Goal: Information Seeking & Learning: Learn about a topic

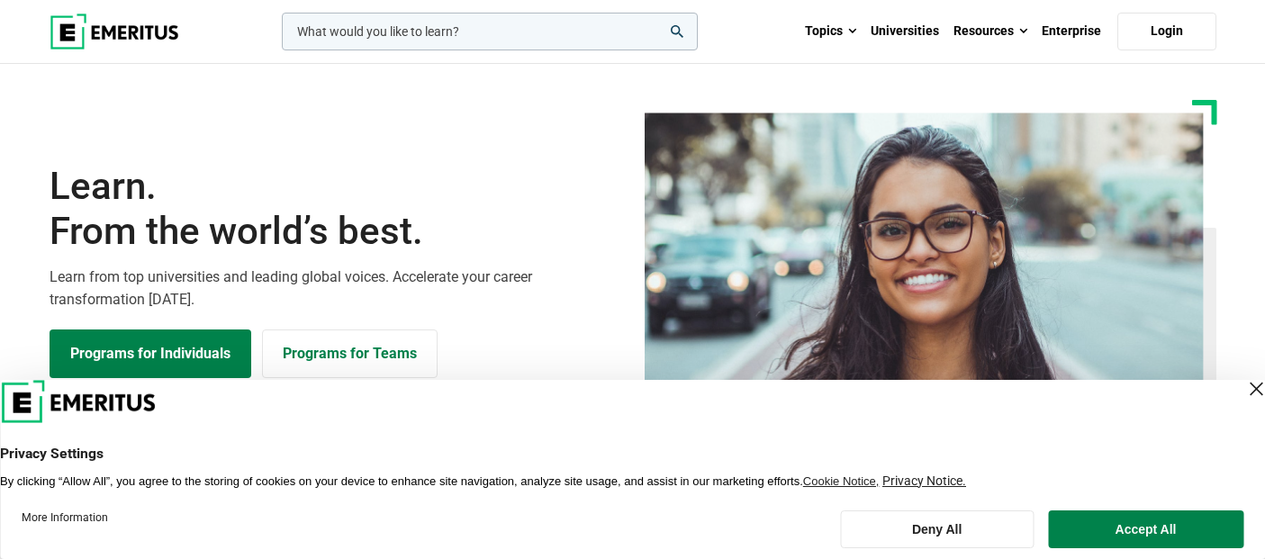
click at [131, 41] on img at bounding box center [115, 32] width 130 height 36
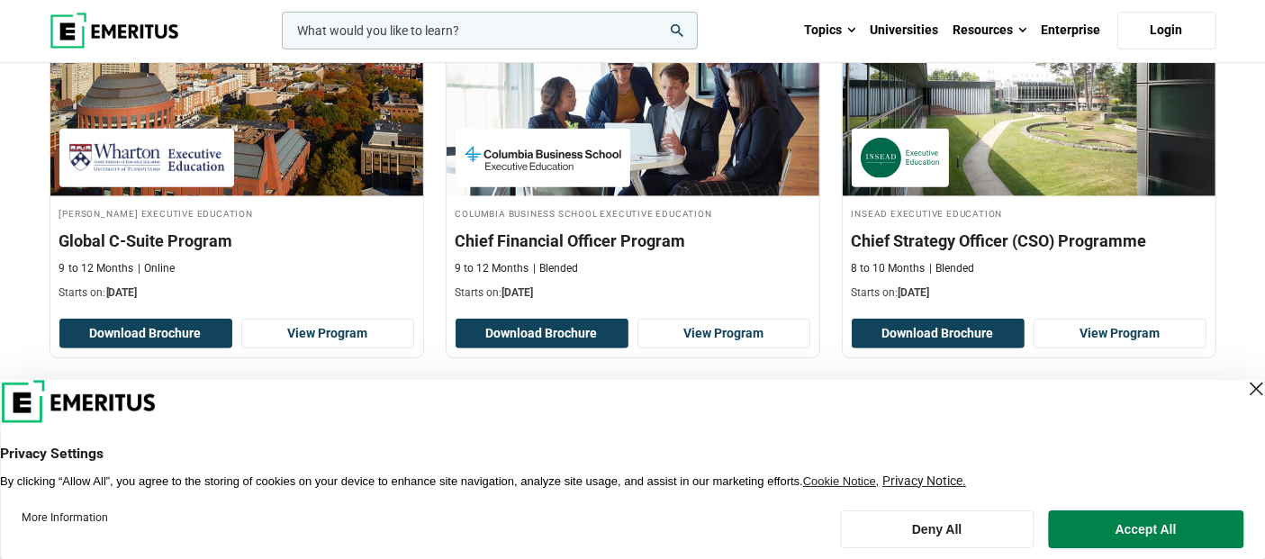
scroll to position [799, 0]
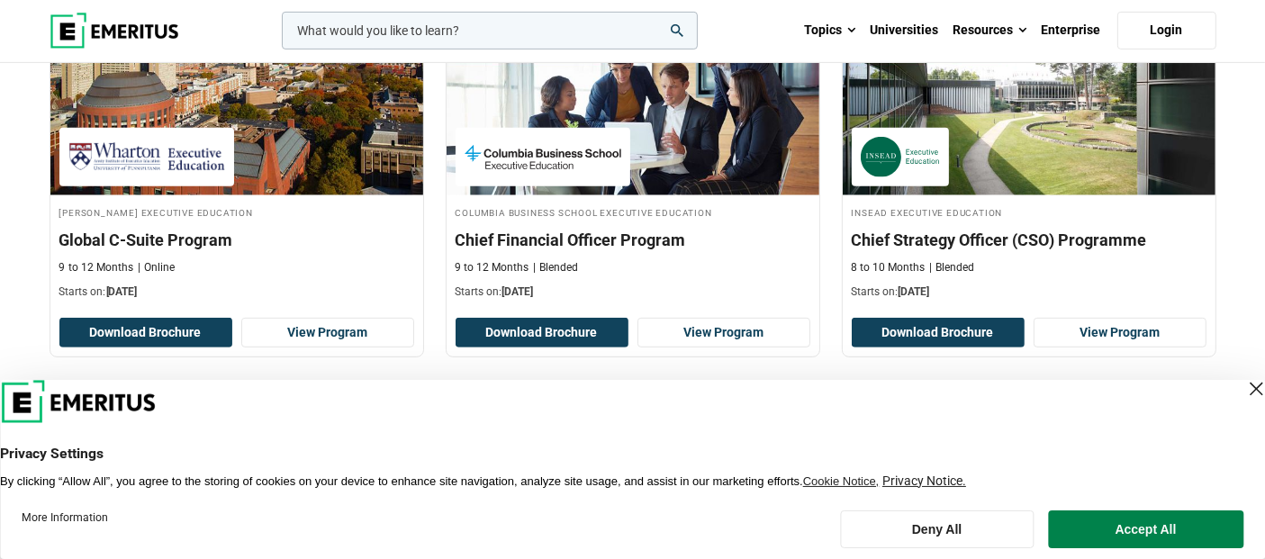
click at [1243, 384] on div "Close Layer" at bounding box center [1255, 388] width 25 height 25
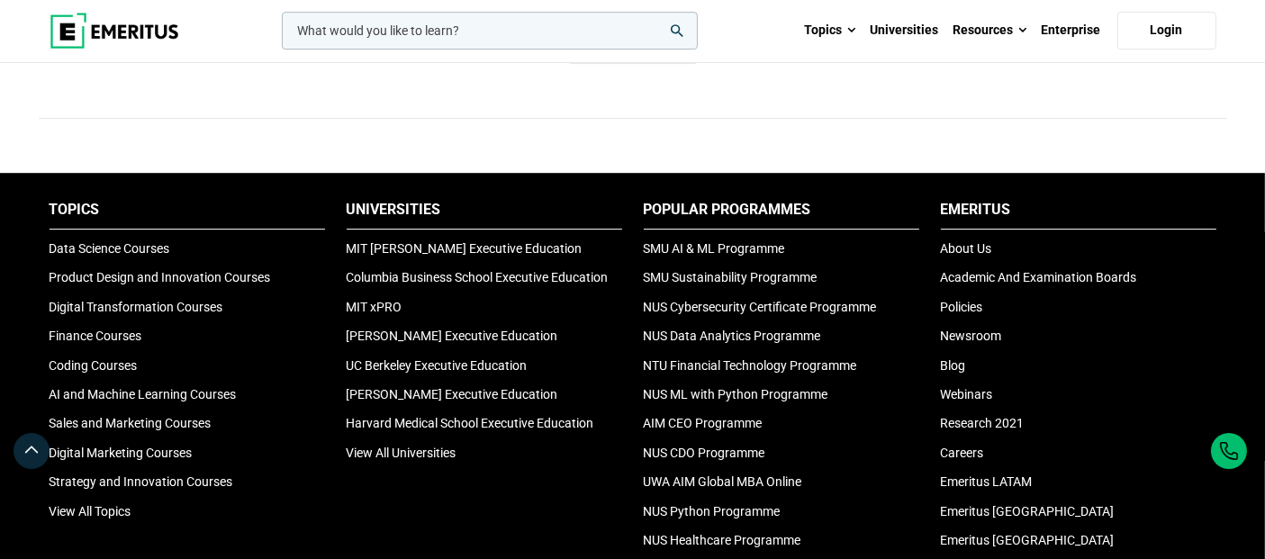
scroll to position [5953, 0]
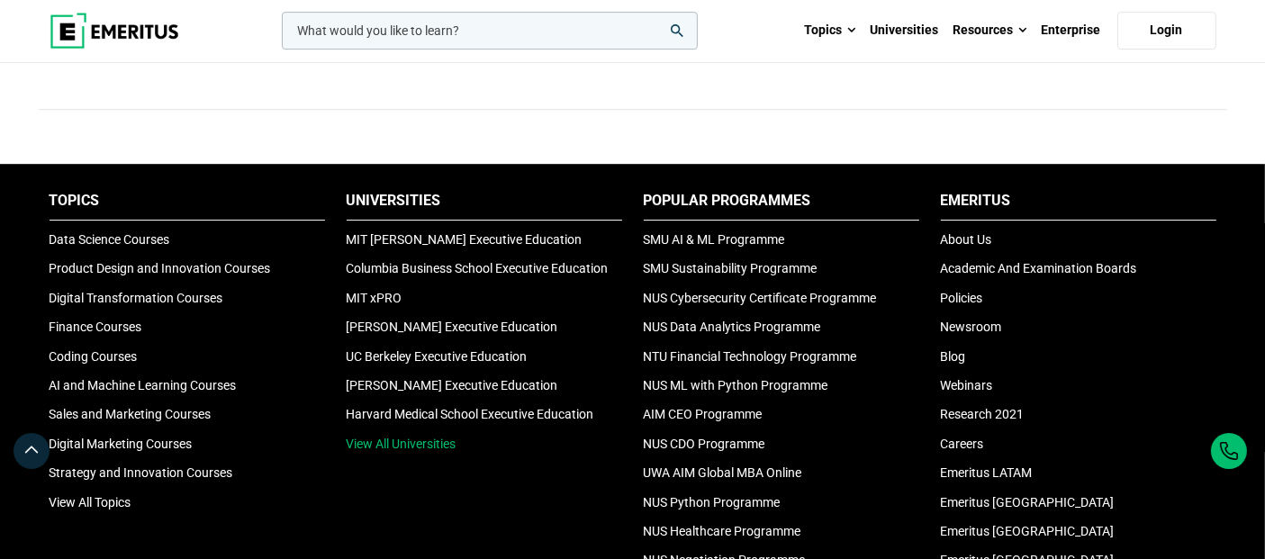
click at [420, 437] on link "View All Universities" at bounding box center [402, 444] width 110 height 14
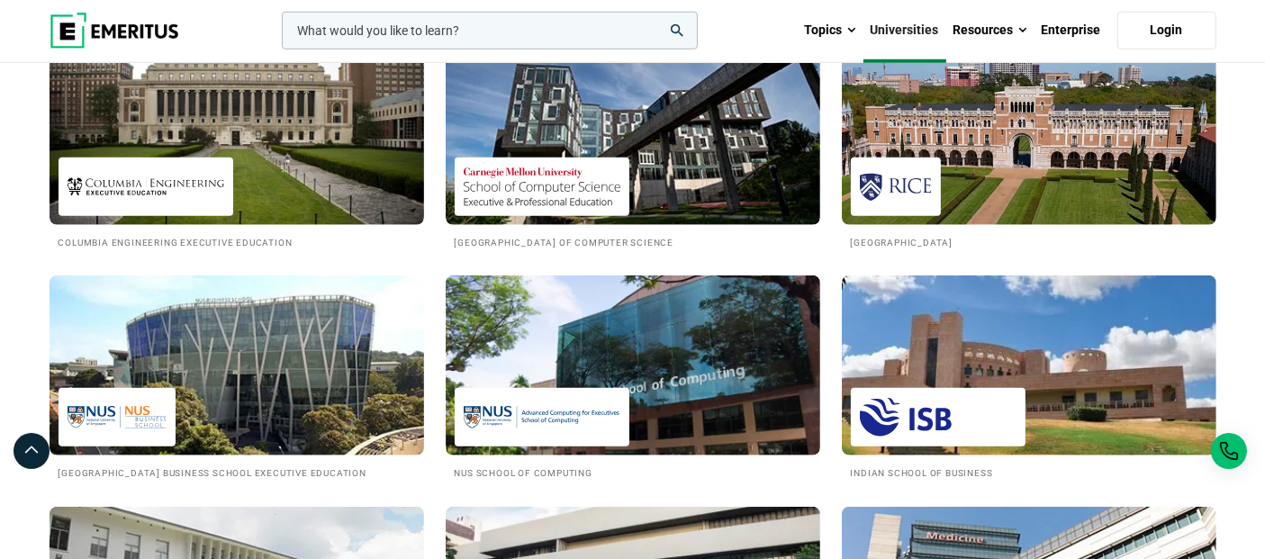
scroll to position [1499, 0]
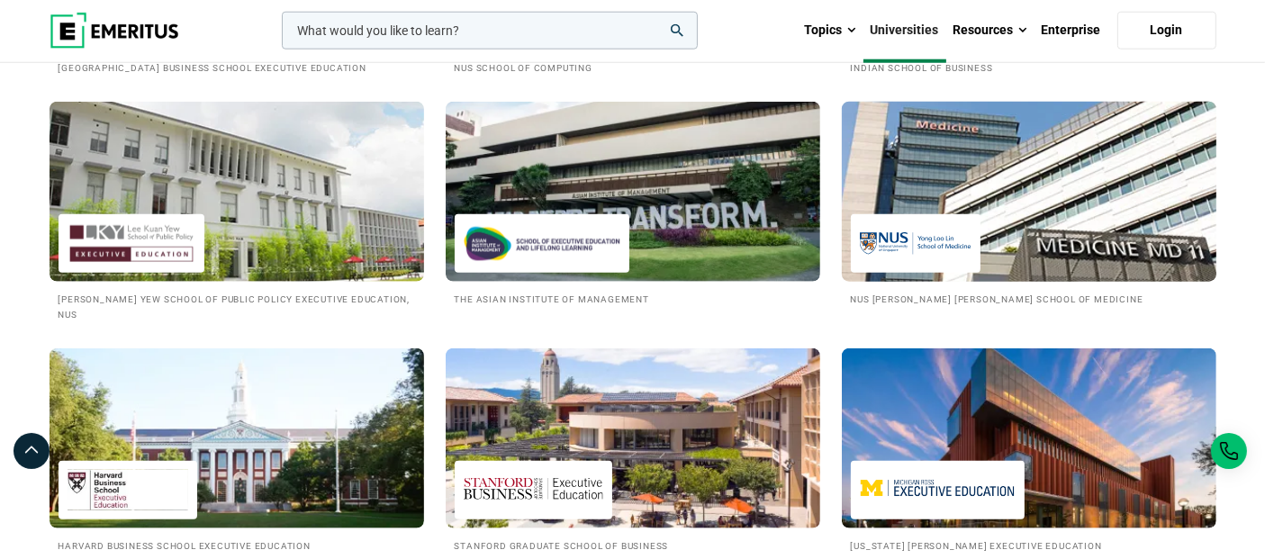
click at [1003, 217] on img at bounding box center [1029, 192] width 412 height 198
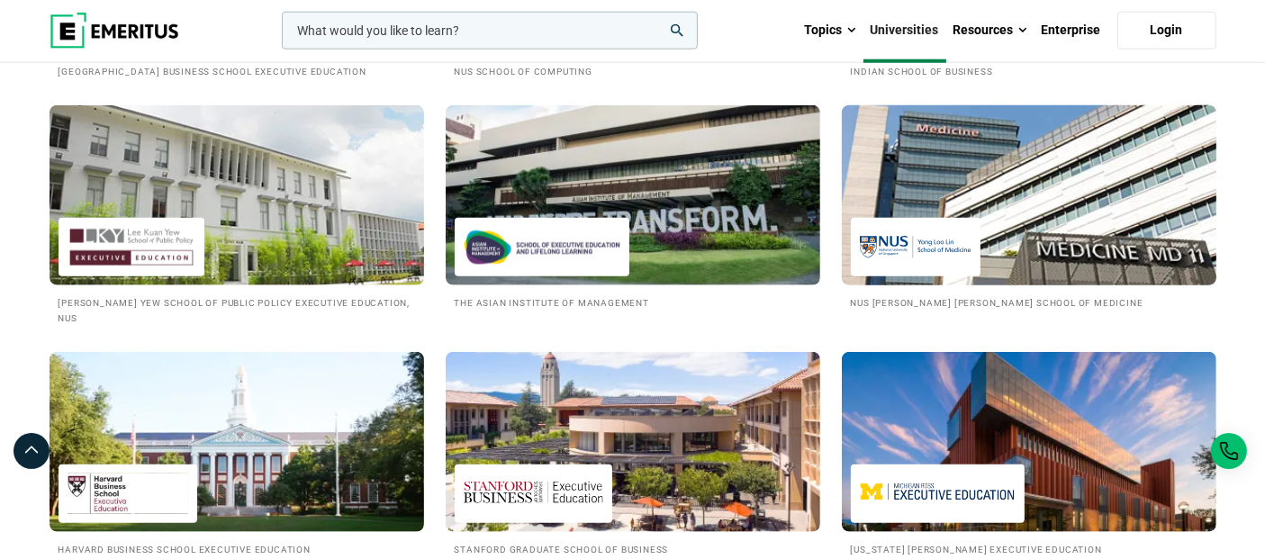
scroll to position [1901, 0]
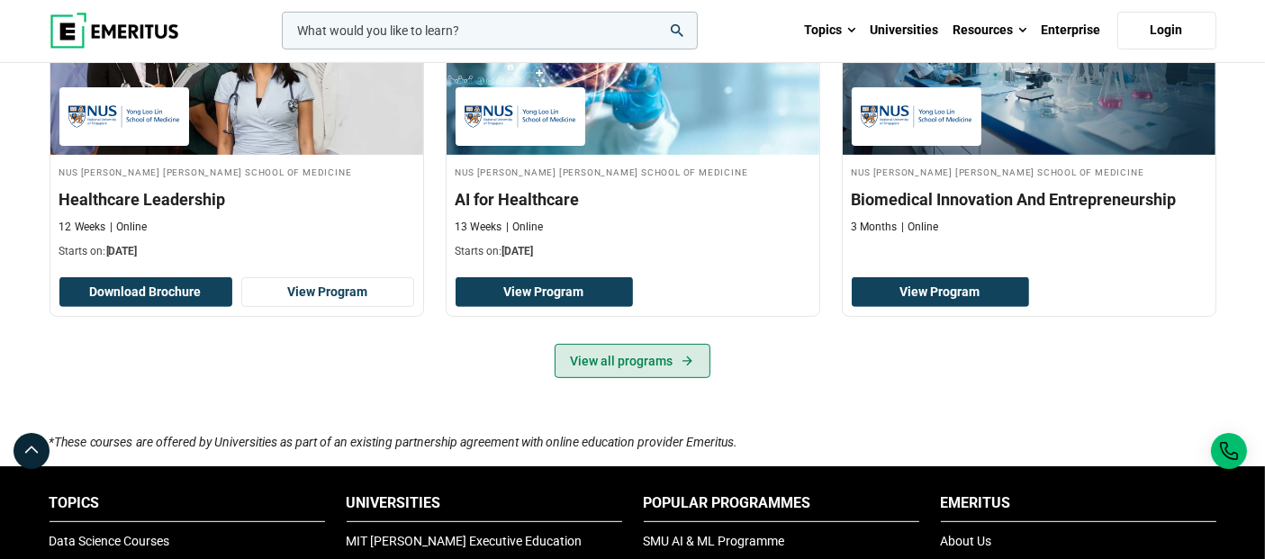
scroll to position [699, 0]
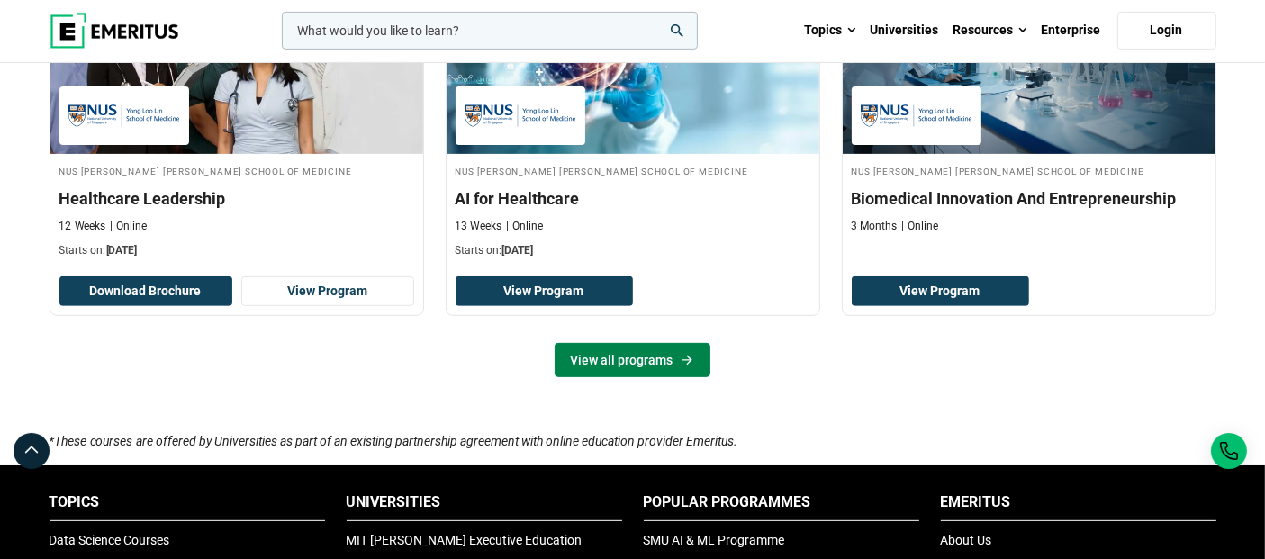
click at [628, 357] on link "View all programs" at bounding box center [633, 360] width 156 height 34
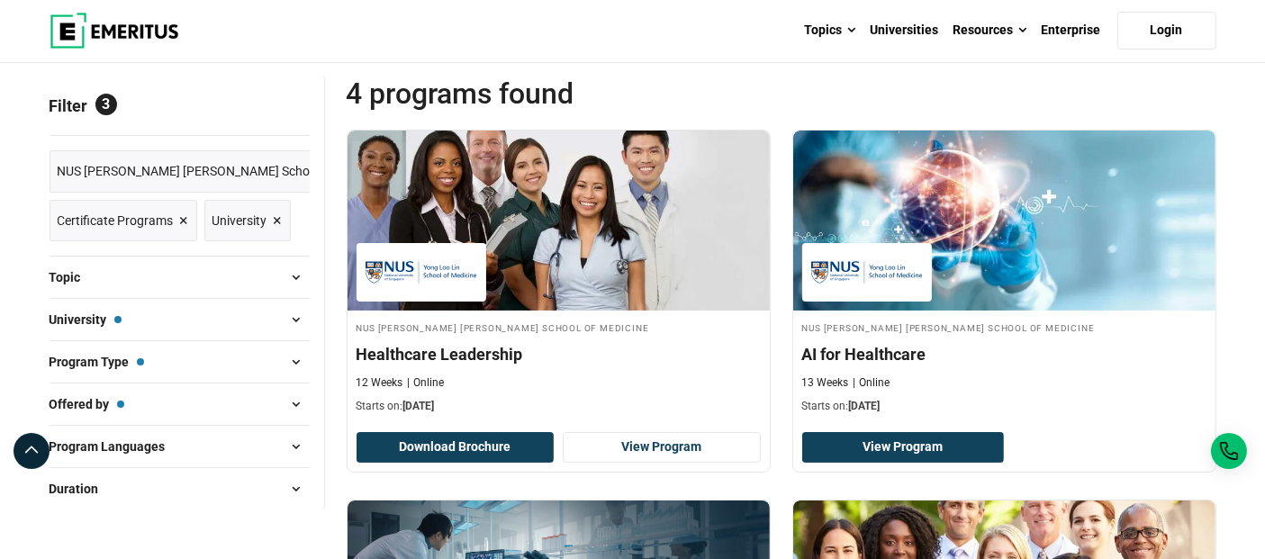
scroll to position [200, 0]
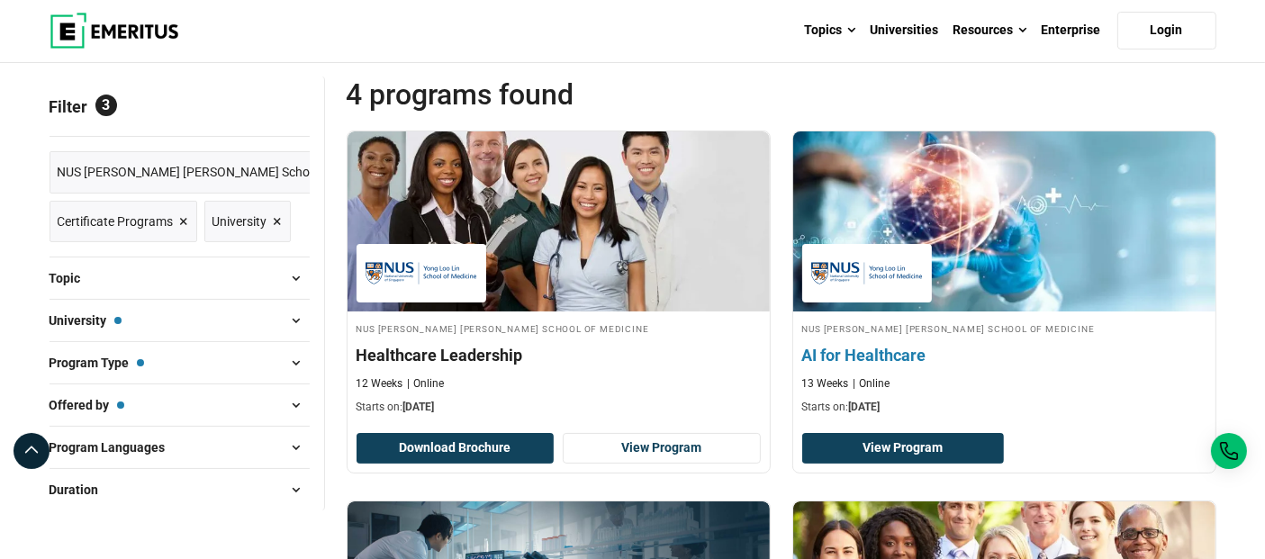
click at [852, 356] on h4 "AI for Healthcare" at bounding box center [1004, 355] width 404 height 23
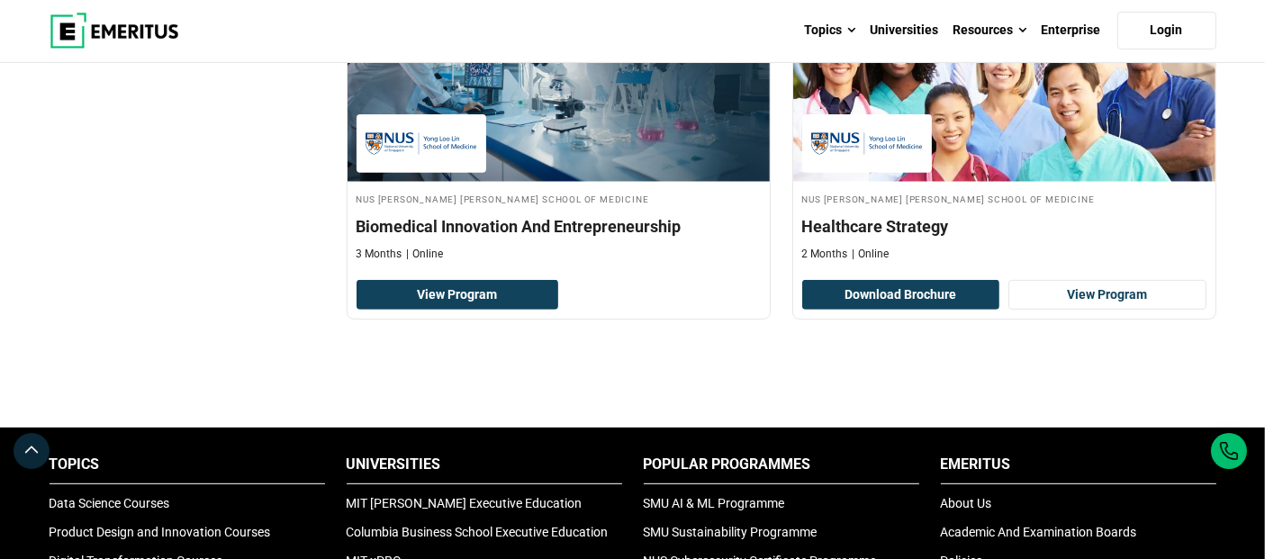
scroll to position [700, 0]
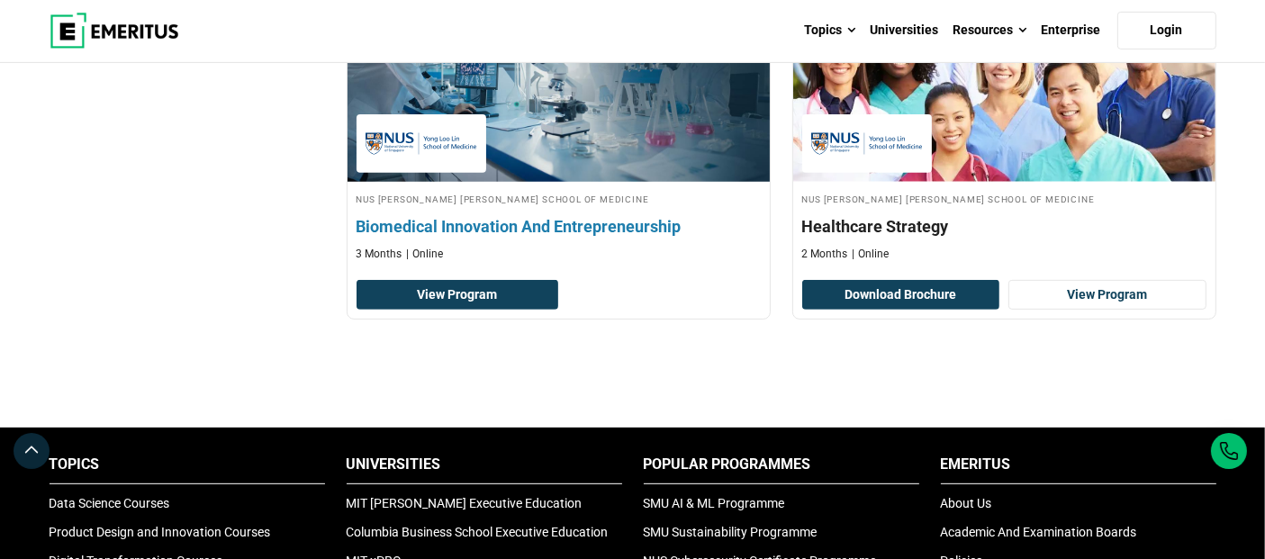
click at [505, 222] on h4 "Biomedical Innovation And Entrepreneurship" at bounding box center [559, 226] width 404 height 23
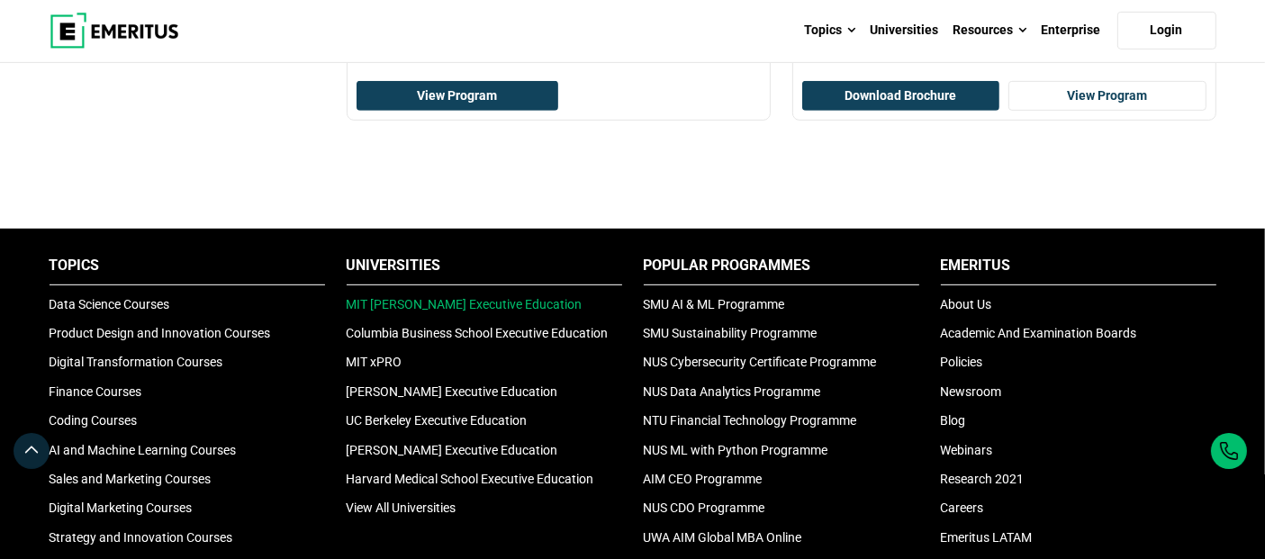
scroll to position [899, 0]
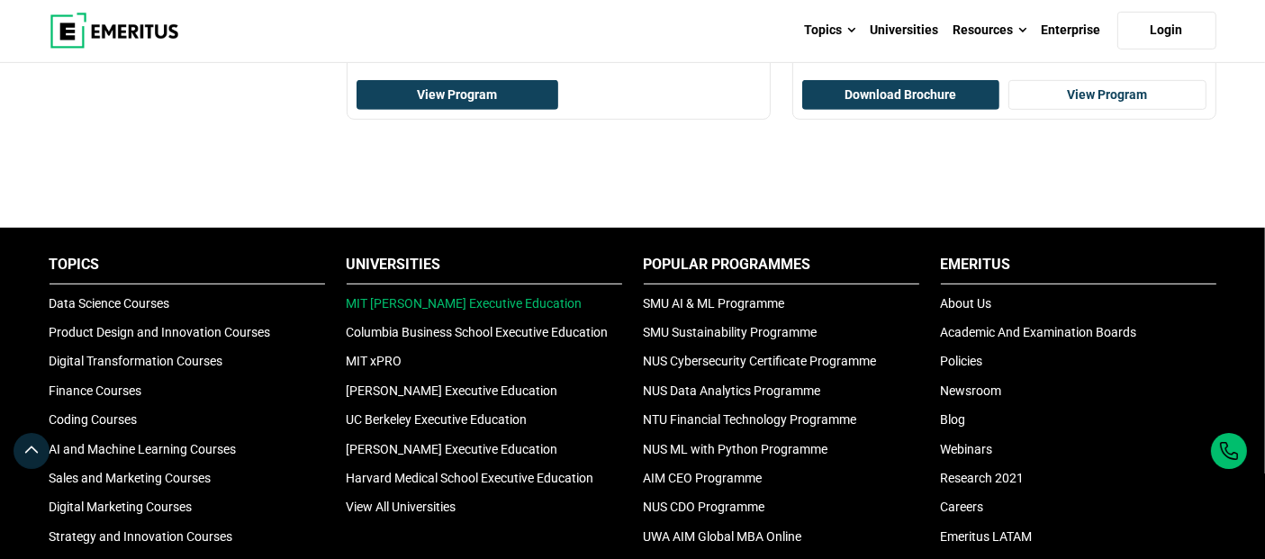
click at [475, 298] on link "MIT [PERSON_NAME] Executive Education" at bounding box center [465, 303] width 236 height 14
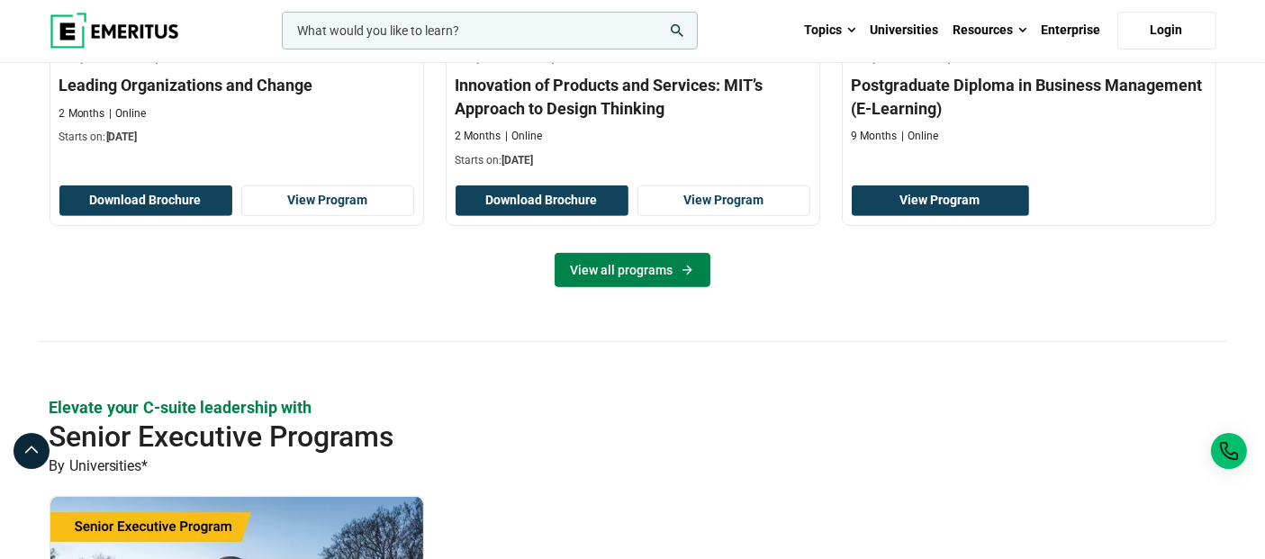
scroll to position [799, 0]
click at [606, 253] on link "View all programs" at bounding box center [633, 270] width 156 height 34
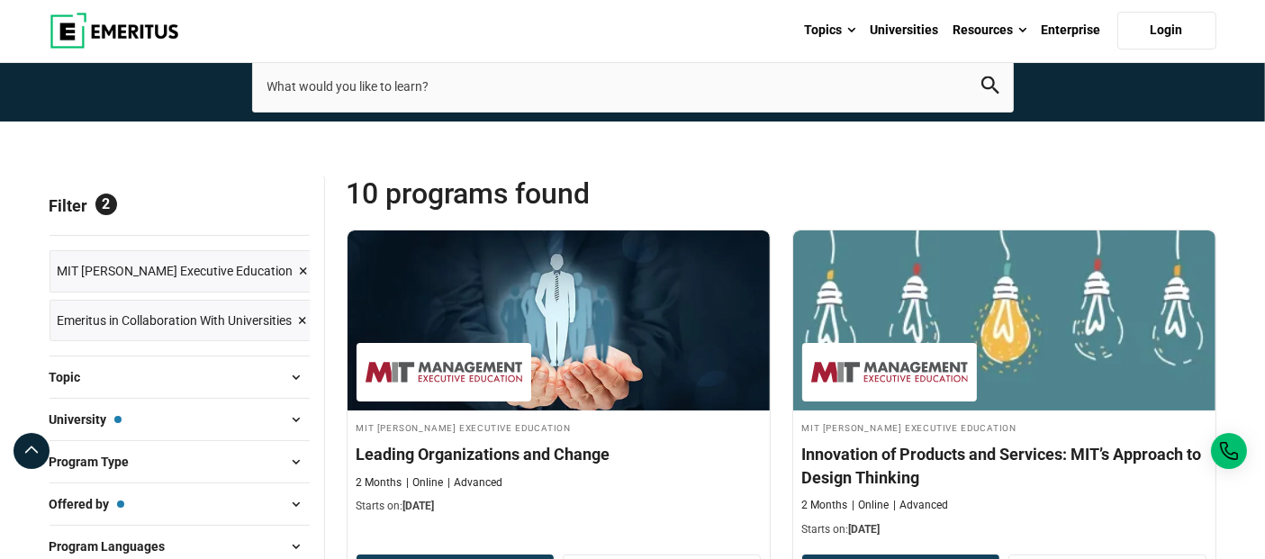
scroll to position [100, 0]
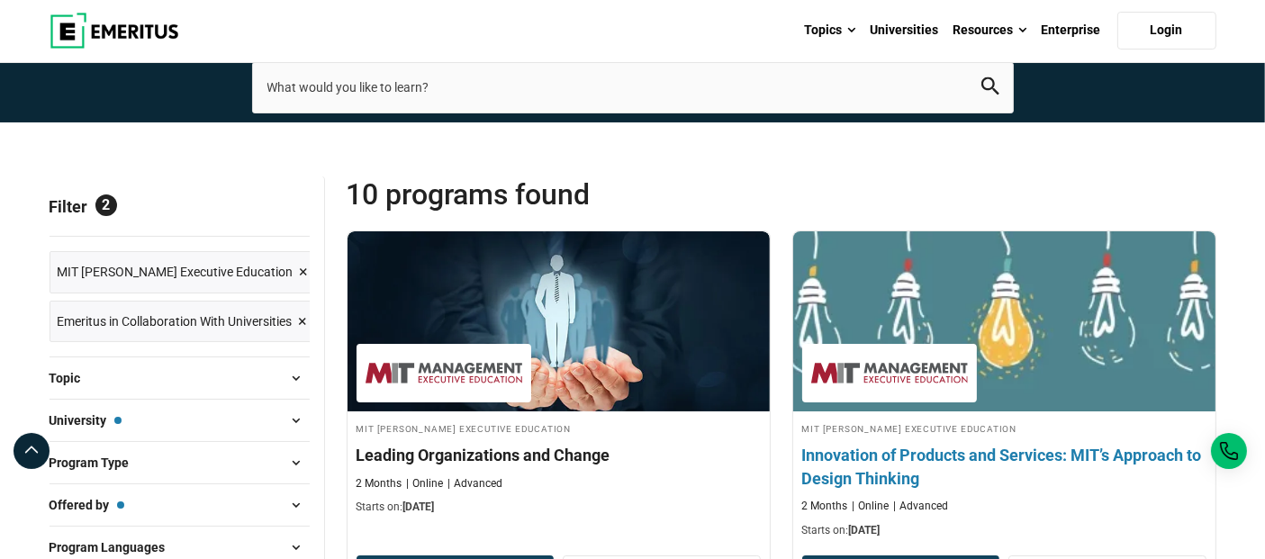
click at [1000, 447] on h4 "Innovation of Products and Services: MIT’s Approach to Design Thinking" at bounding box center [1004, 466] width 404 height 45
